Goal: Task Accomplishment & Management: Manage account settings

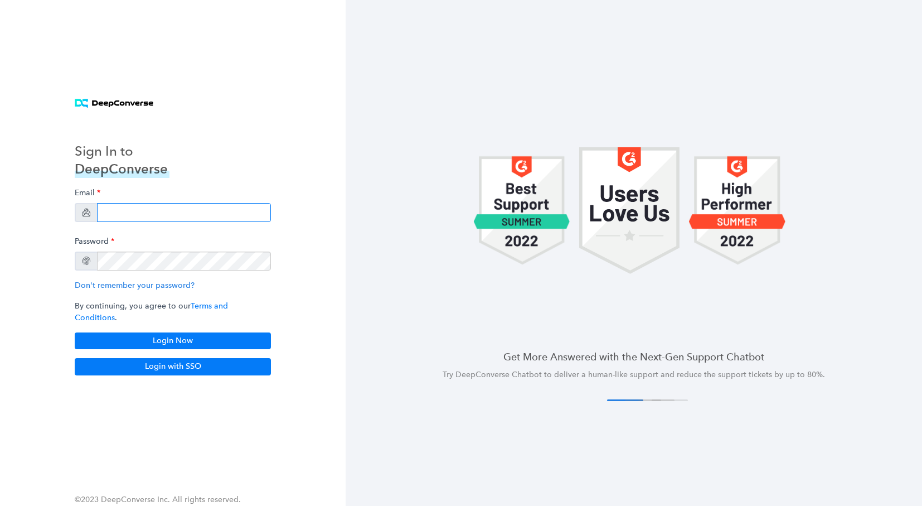
click at [153, 229] on div "Email Password Don't remember your password? By continuing, you agree to our Te…" at bounding box center [173, 265] width 196 height 167
click at [153, 216] on input "email" at bounding box center [184, 212] width 174 height 19
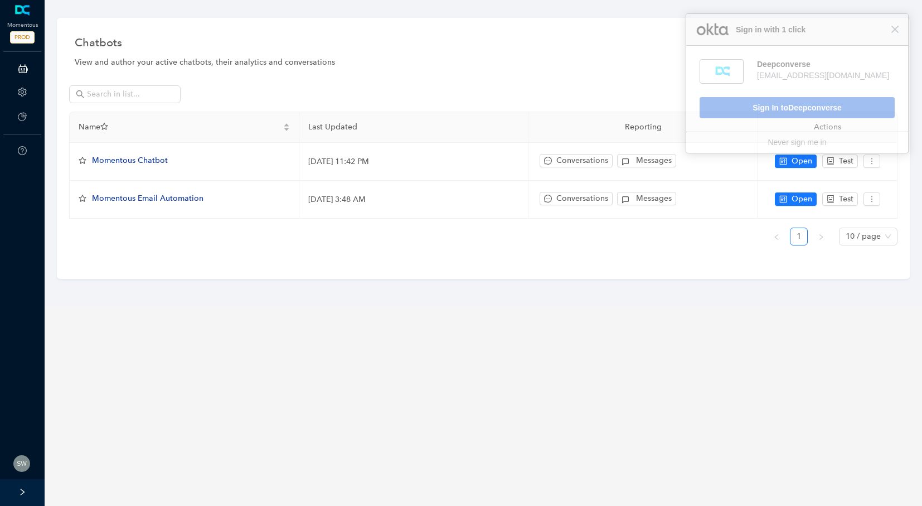
click at [893, 32] on div "Chatbots View and author your active chatbots, their analytics and conversation…" at bounding box center [483, 148] width 853 height 261
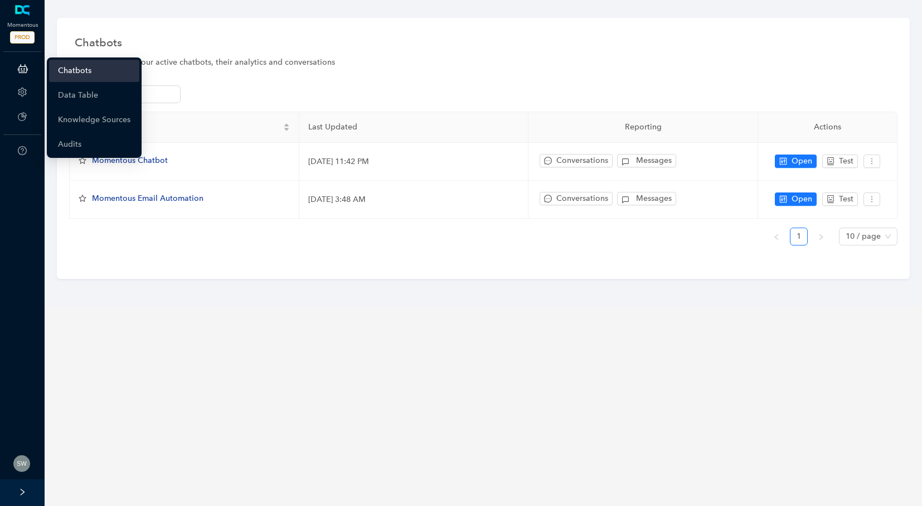
click at [23, 73] on icon at bounding box center [23, 68] width 10 height 22
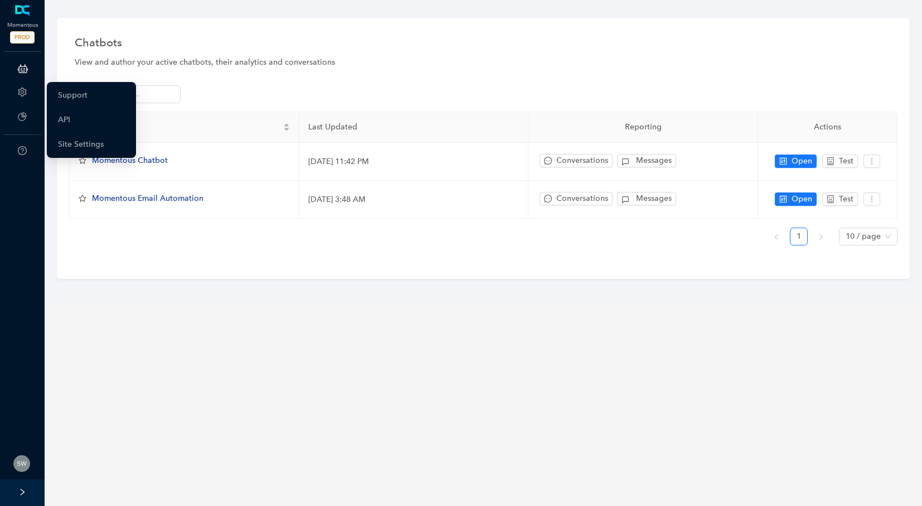
click at [25, 90] on icon "setting" at bounding box center [22, 92] width 8 height 9
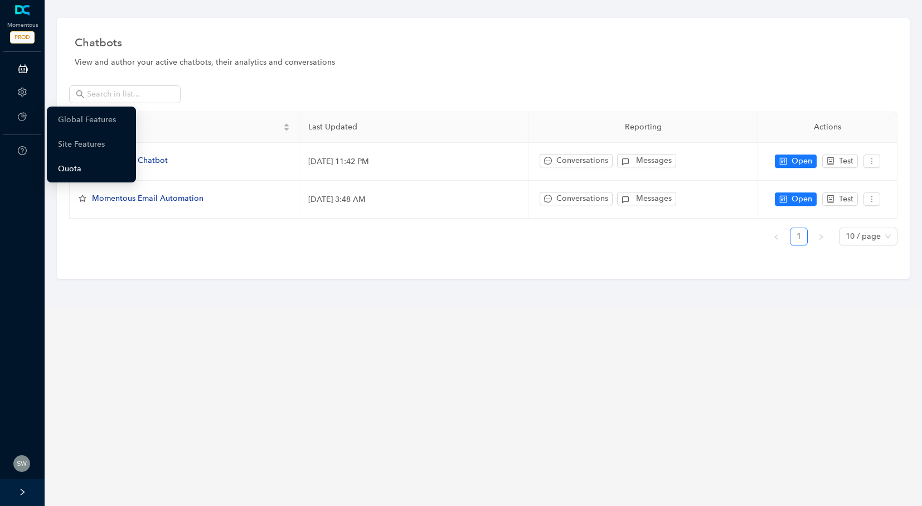
click at [64, 173] on link "Quota" at bounding box center [69, 169] width 23 height 22
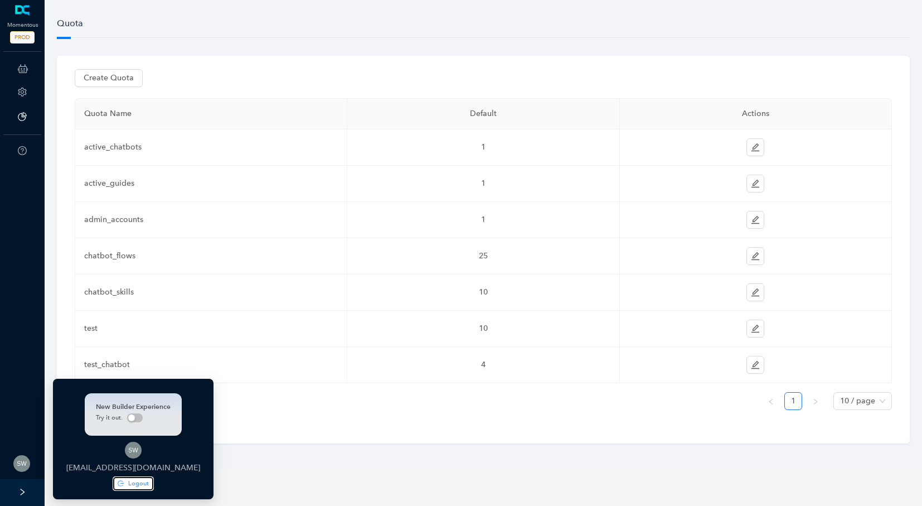
click at [124, 483] on icon "logout" at bounding box center [121, 483] width 6 height 6
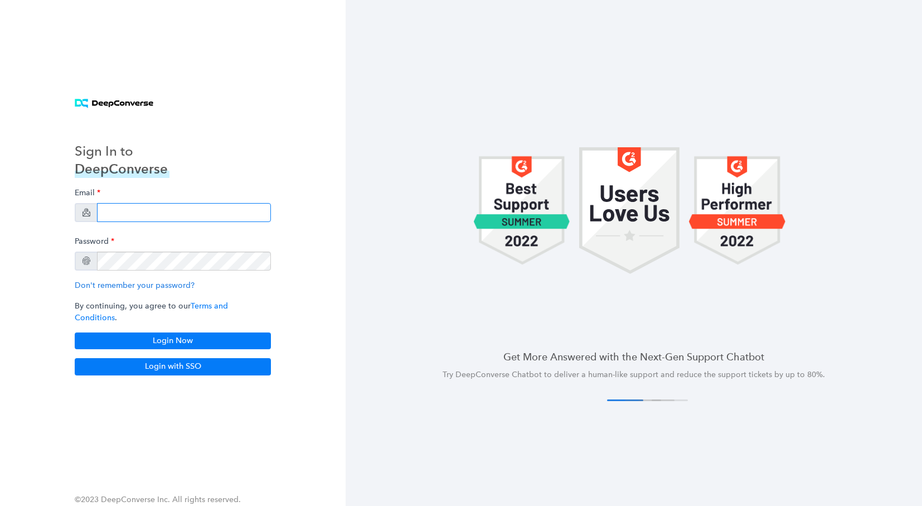
click at [142, 213] on input "email" at bounding box center [184, 212] width 174 height 19
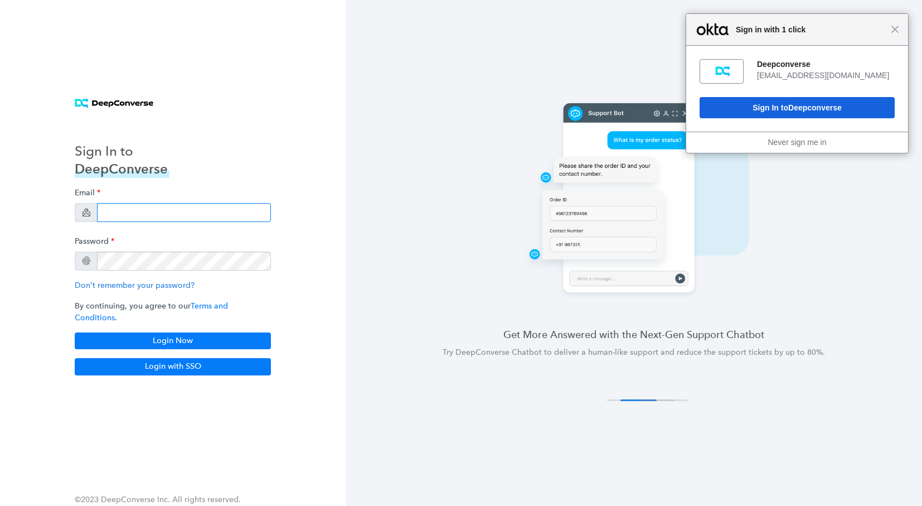
click at [130, 222] on input "email" at bounding box center [184, 212] width 174 height 19
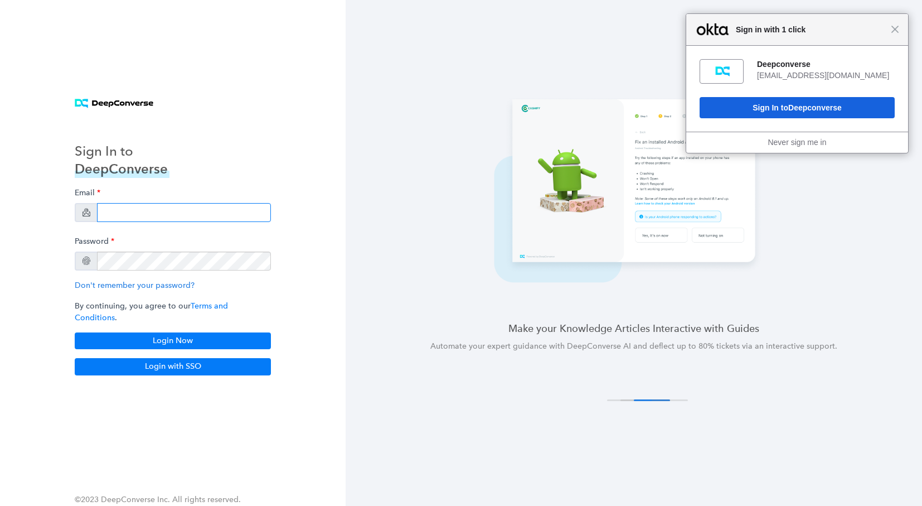
type input "[EMAIL_ADDRESS][DOMAIN_NAME]"
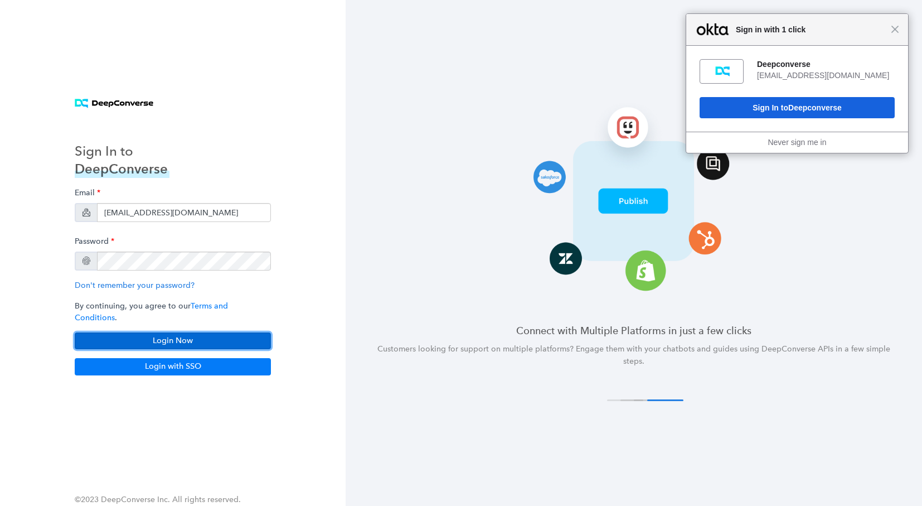
click at [196, 332] on button "Login Now" at bounding box center [173, 340] width 196 height 17
click at [900, 33] on div "Close Sign in with 1 click" at bounding box center [797, 30] width 222 height 32
click at [893, 30] on span "Close" at bounding box center [895, 29] width 8 height 8
